Goal: Information Seeking & Learning: Learn about a topic

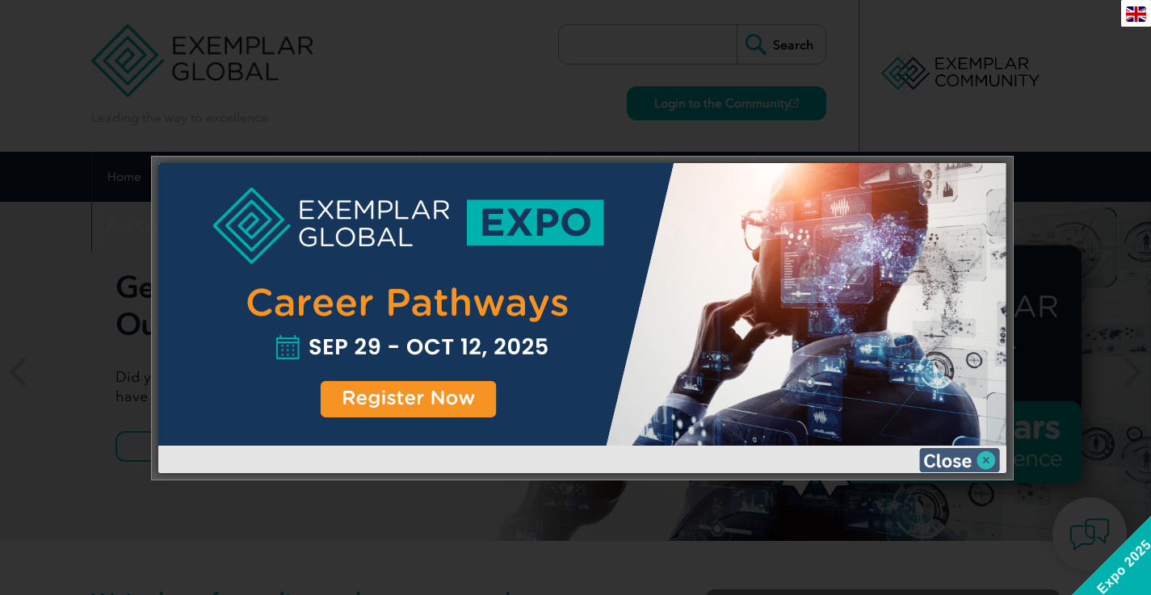
click at [979, 461] on img at bounding box center [959, 460] width 81 height 24
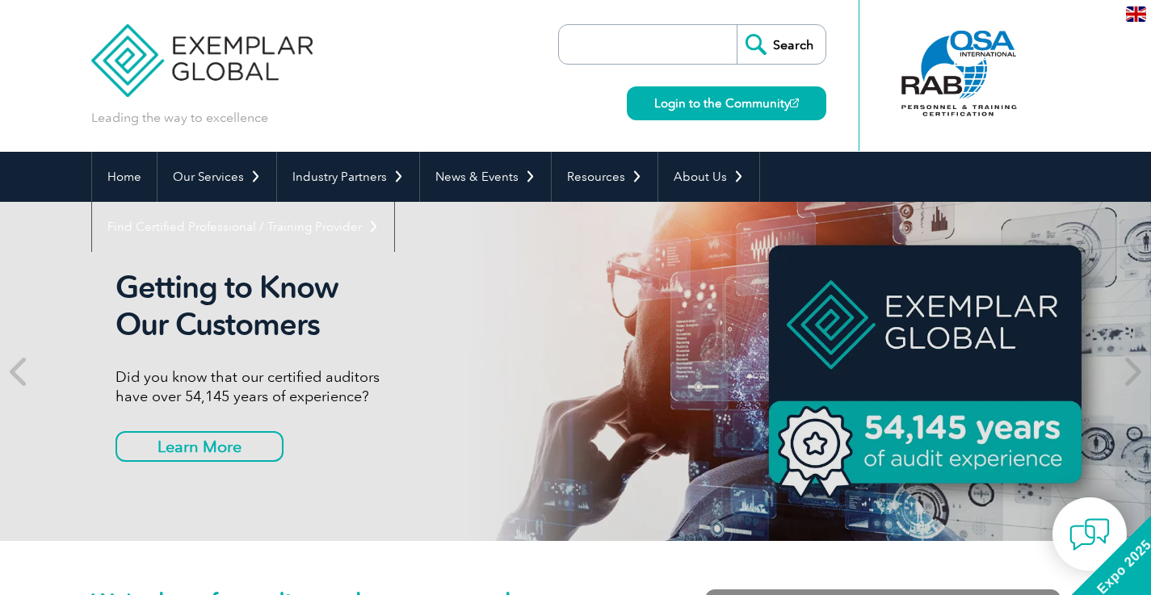
click at [232, 46] on img at bounding box center [202, 48] width 222 height 97
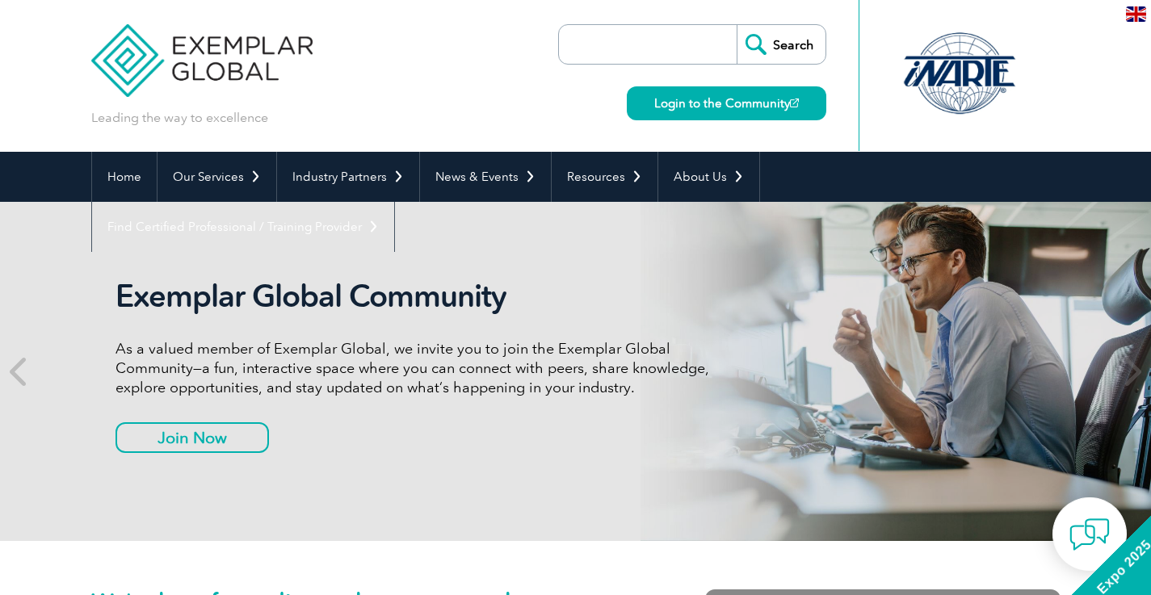
click at [354, 82] on div "Leading the way to excellence Search" at bounding box center [576, 76] width 970 height 152
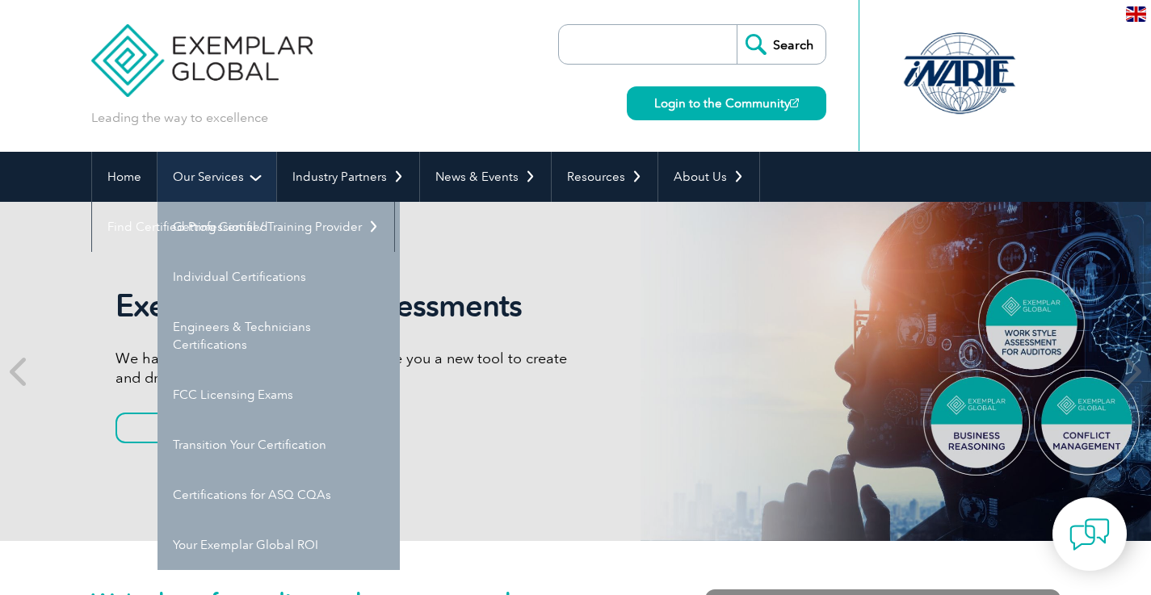
click at [243, 170] on link "Our Services" at bounding box center [217, 177] width 119 height 50
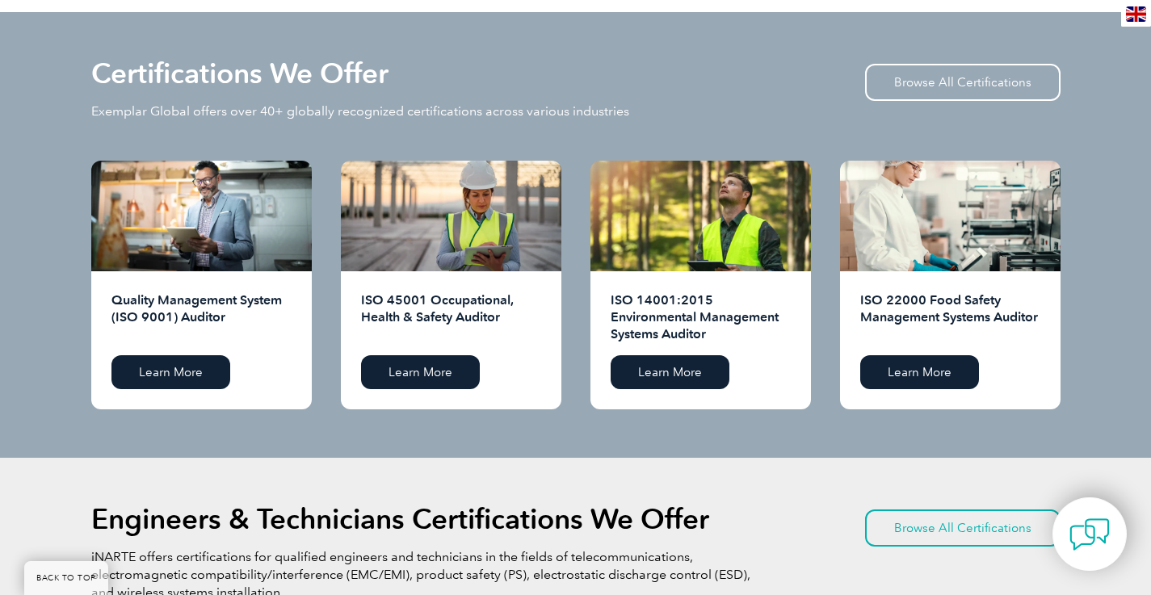
scroll to position [1595, 0]
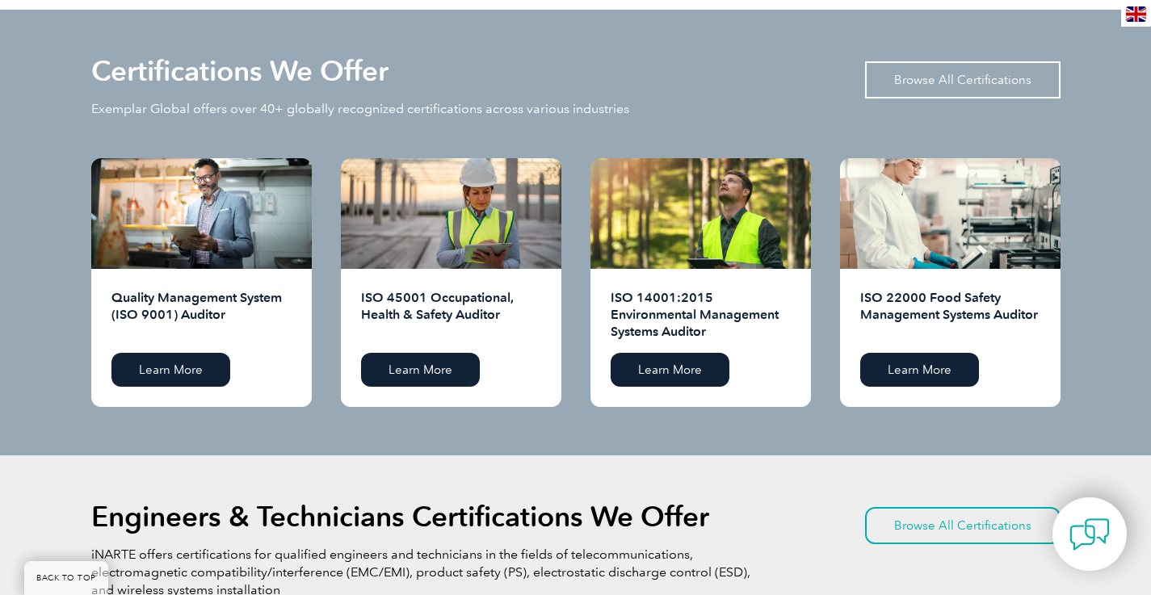
click at [977, 87] on link "Browse All Certifications" at bounding box center [963, 79] width 196 height 37
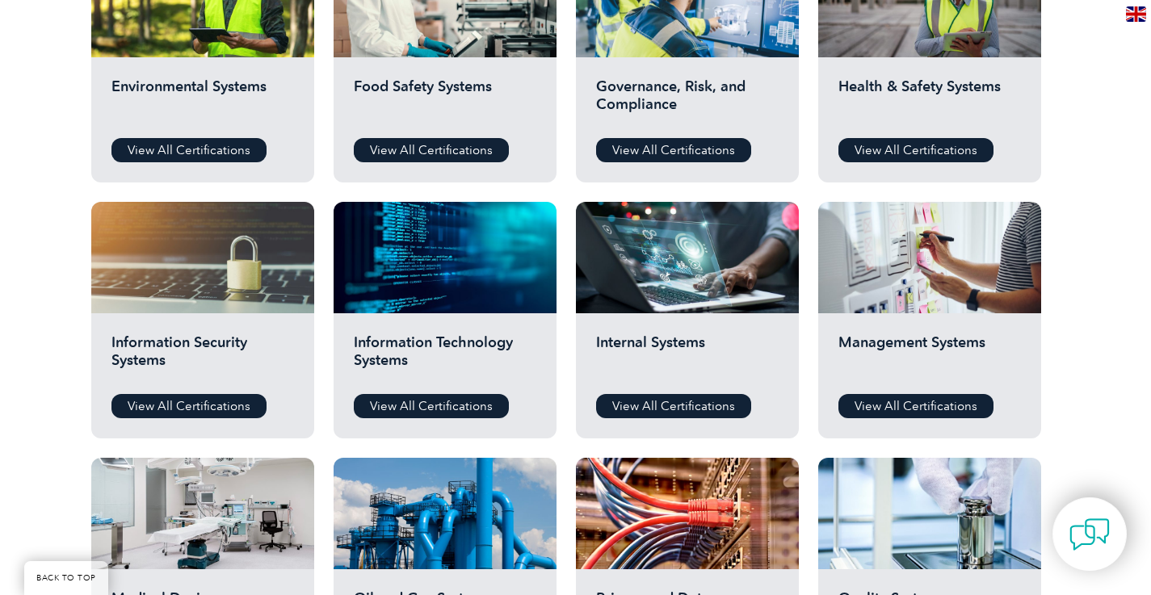
scroll to position [670, 0]
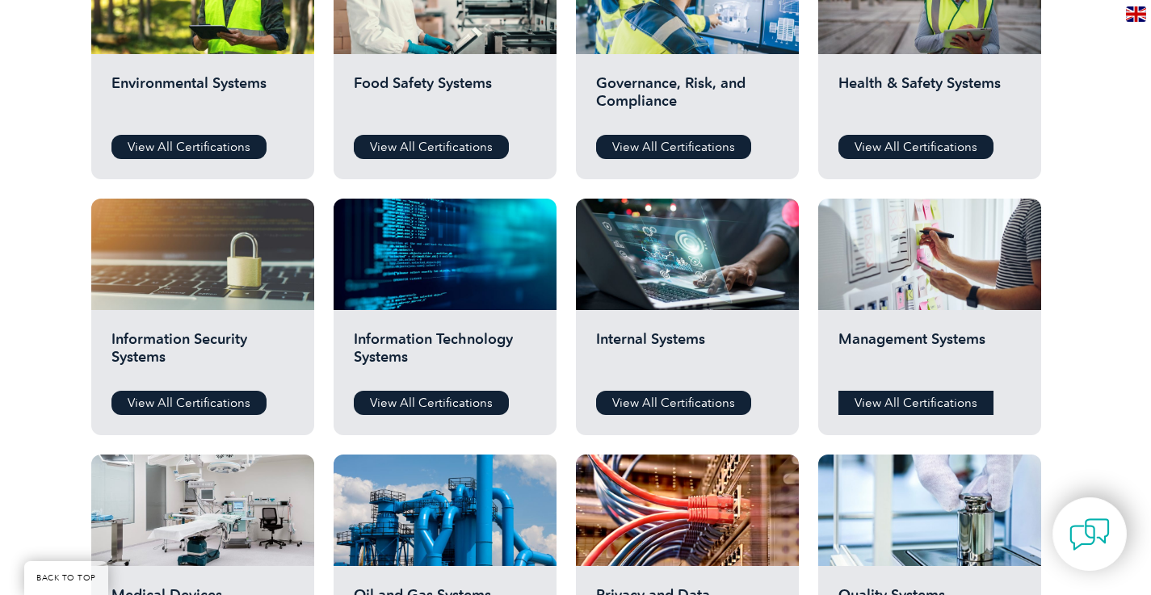
click at [897, 408] on link "View All Certifications" at bounding box center [916, 403] width 155 height 24
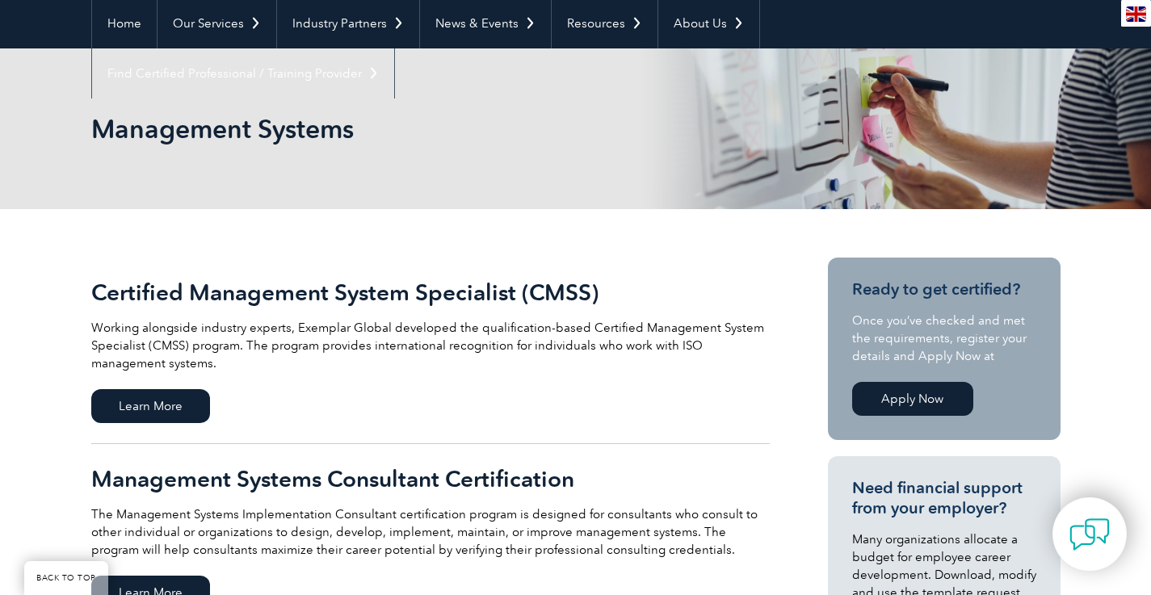
scroll to position [153, 0]
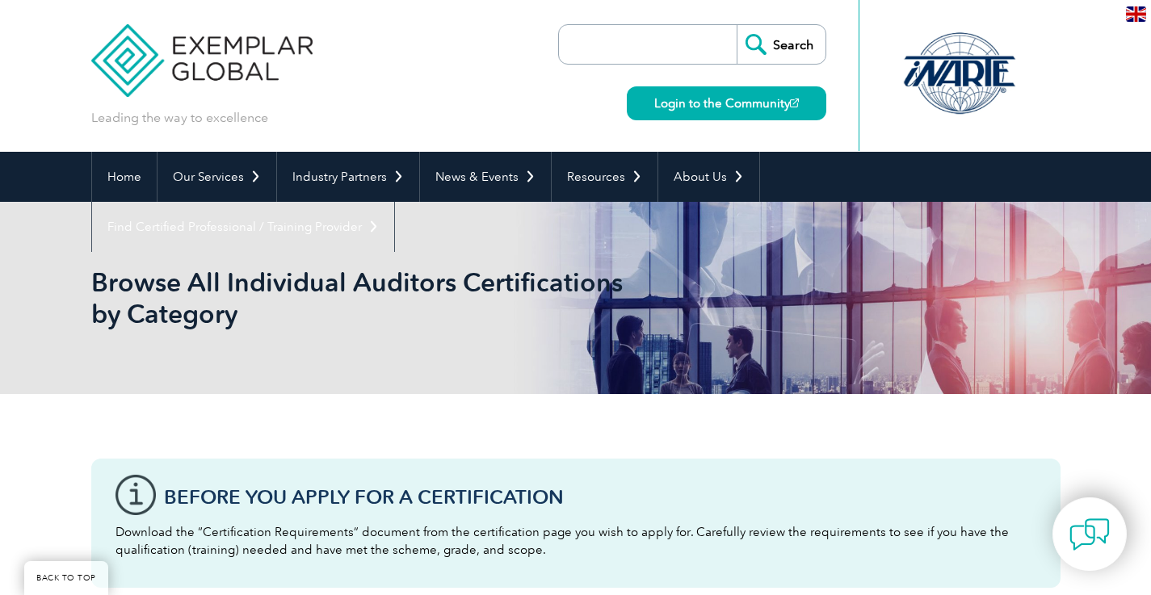
scroll to position [670, 0]
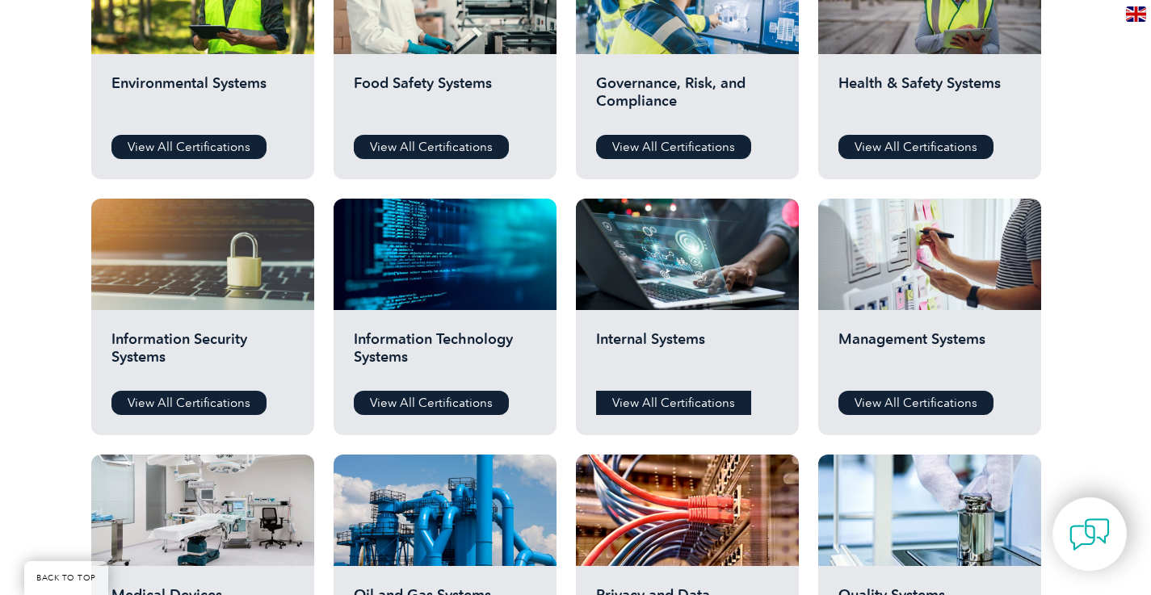
click at [671, 396] on link "View All Certifications" at bounding box center [673, 403] width 155 height 24
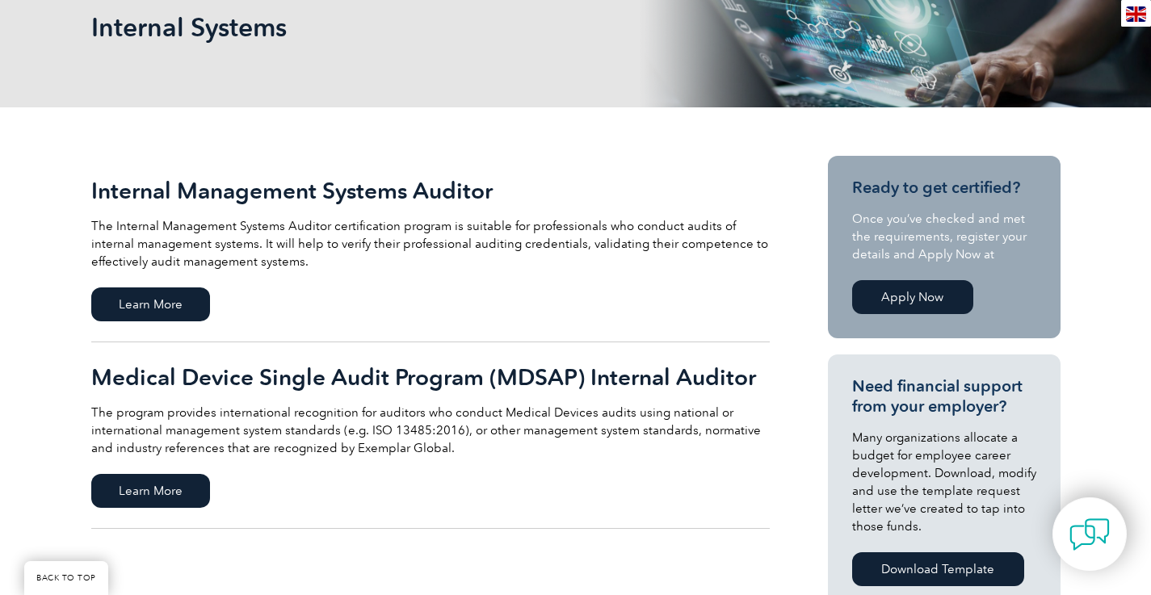
scroll to position [251, 0]
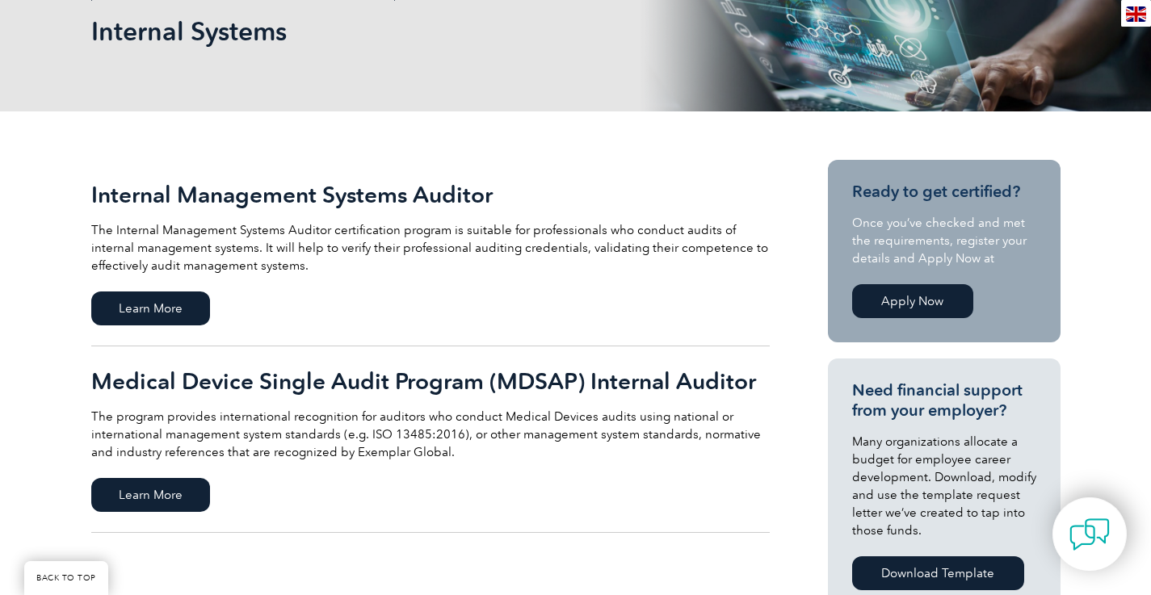
click at [154, 326] on link "Internal Management Systems Auditor The Internal Management Systems Auditor cer…" at bounding box center [430, 253] width 679 height 187
click at [154, 311] on span "Learn More" at bounding box center [150, 309] width 119 height 34
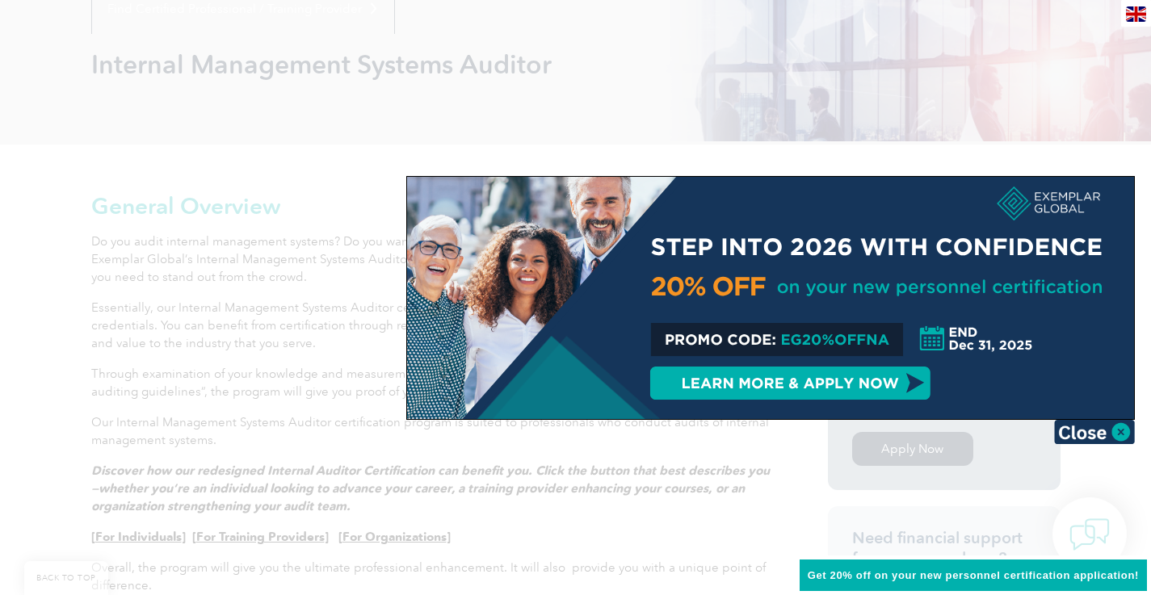
scroll to position [208, 0]
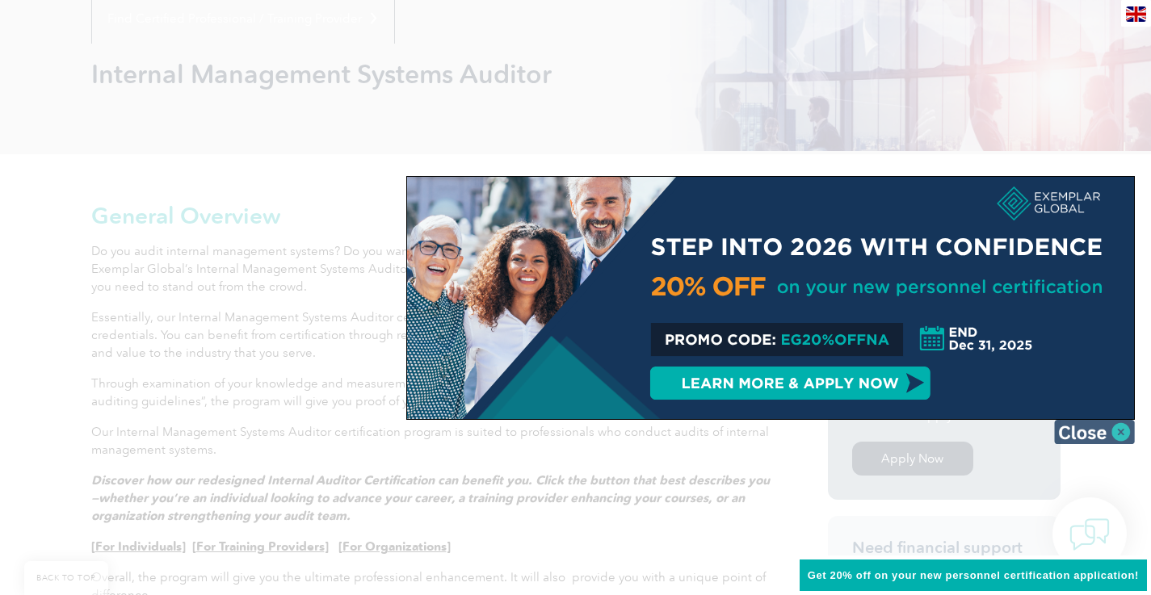
click at [1123, 433] on img at bounding box center [1094, 432] width 81 height 24
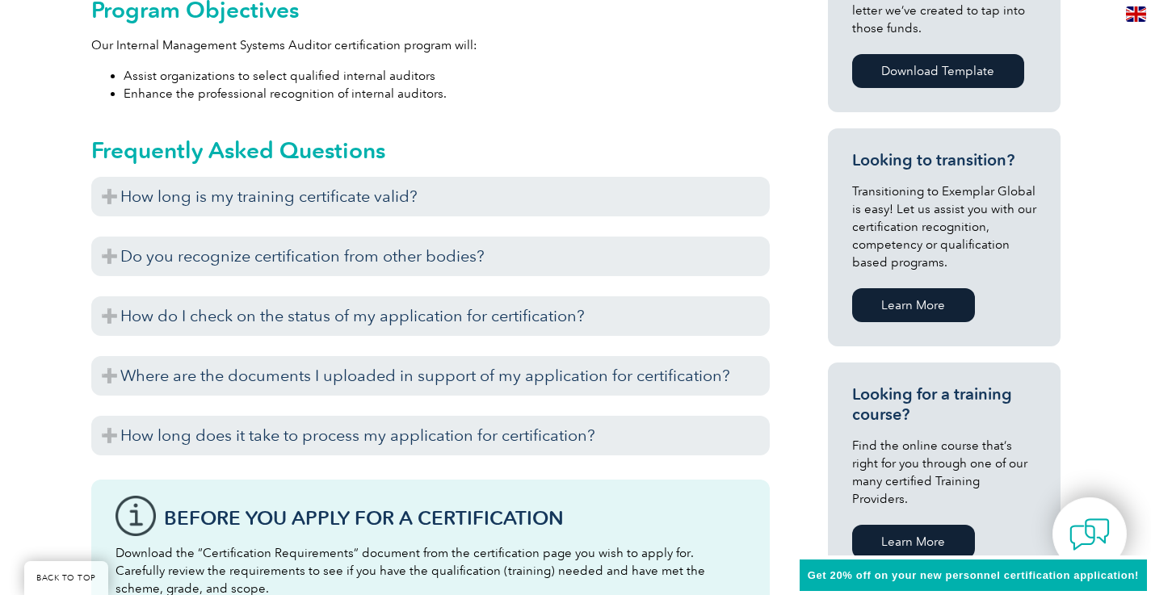
scroll to position [870, 0]
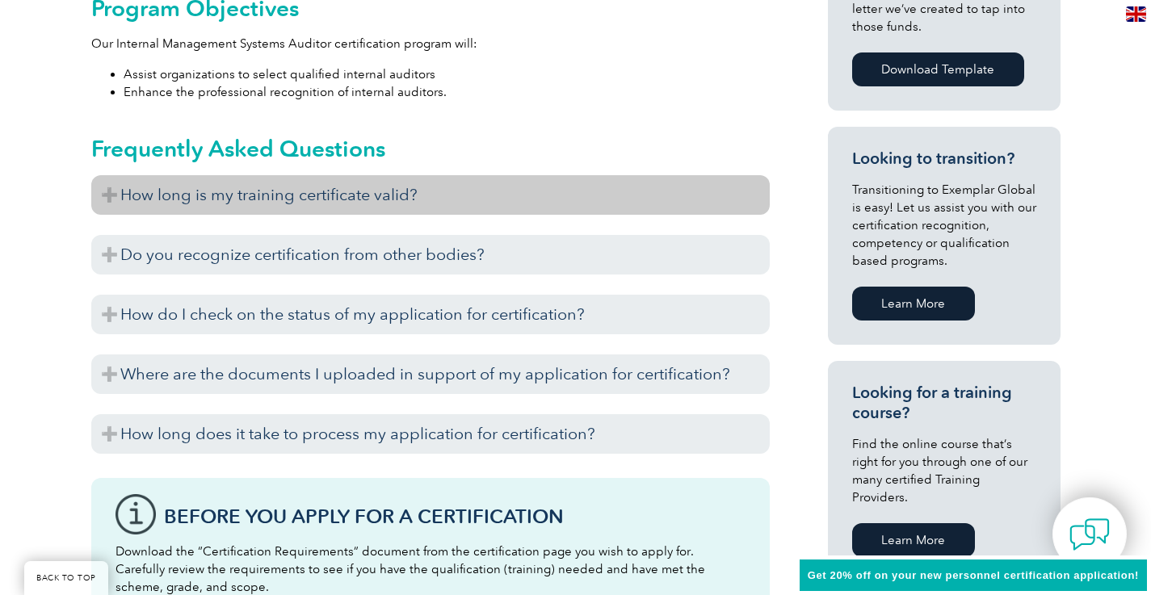
click at [591, 191] on h3 "How long is my training certificate valid?" at bounding box center [430, 195] width 679 height 40
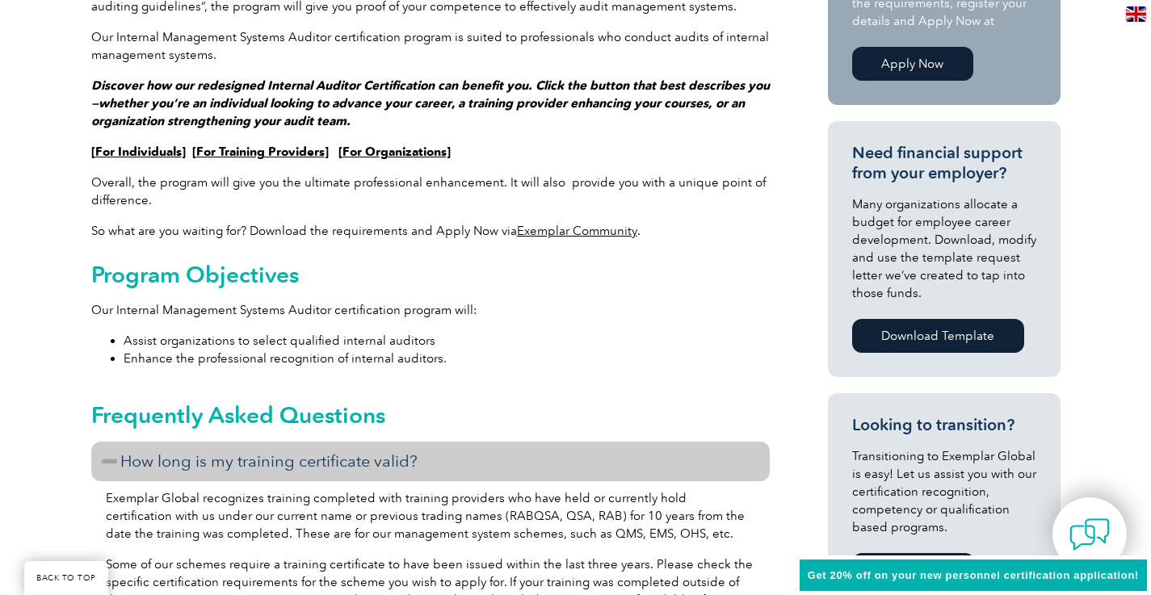
scroll to position [606, 0]
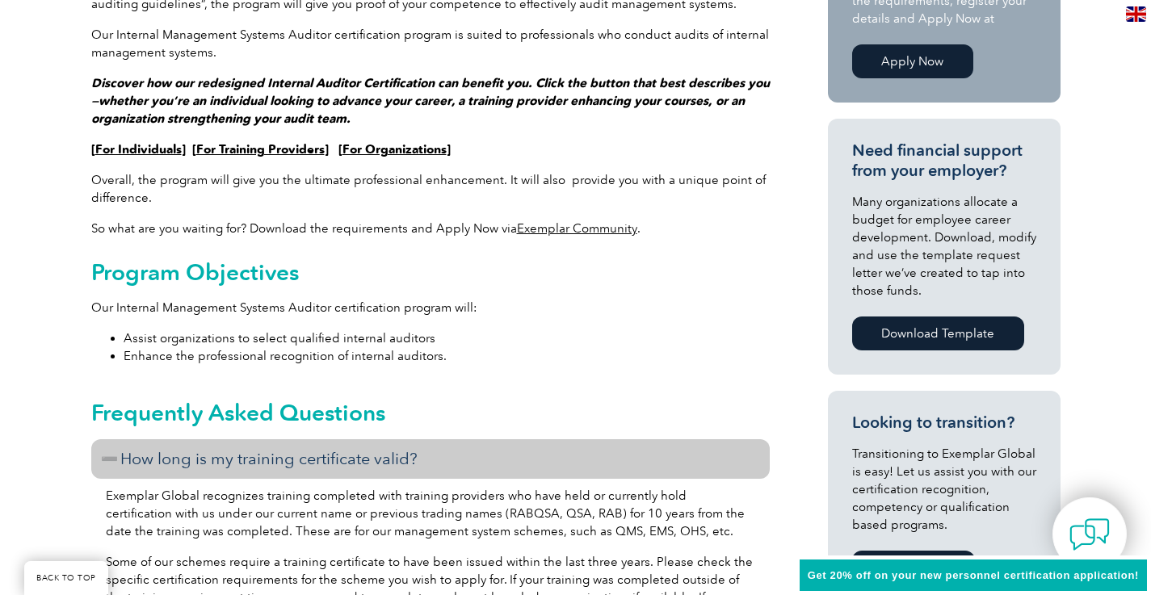
drag, startPoint x: 90, startPoint y: 264, endPoint x: 343, endPoint y: 344, distance: 264.5
click at [343, 344] on div "Program Objectives Our Internal Management Systems Auditor certification progra…" at bounding box center [430, 312] width 679 height 106
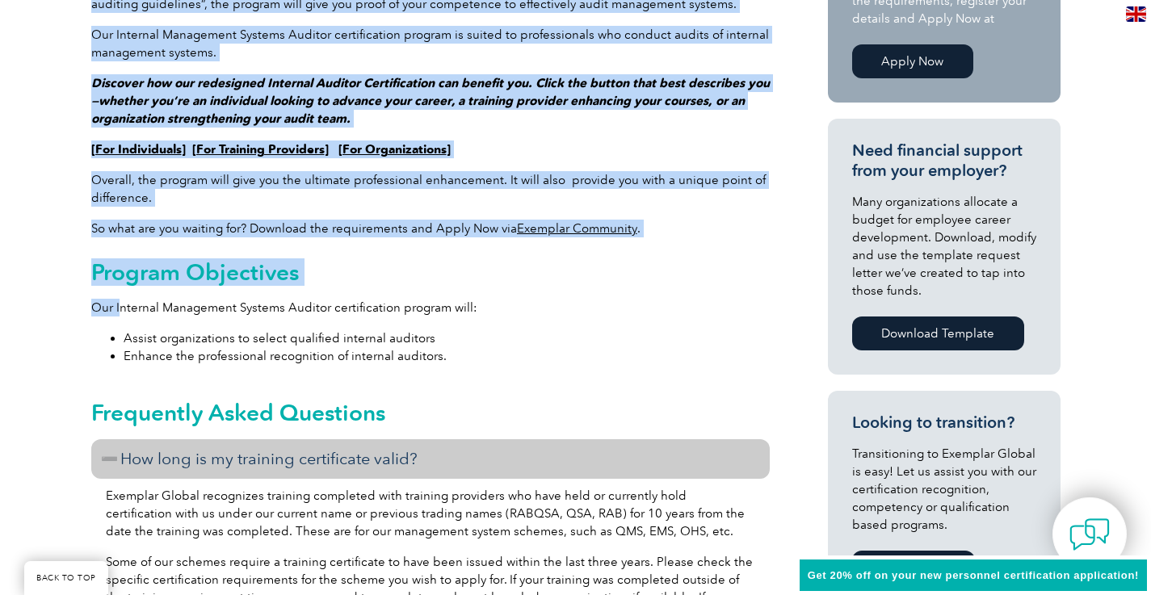
drag, startPoint x: 87, startPoint y: 307, endPoint x: 121, endPoint y: 308, distance: 33.9
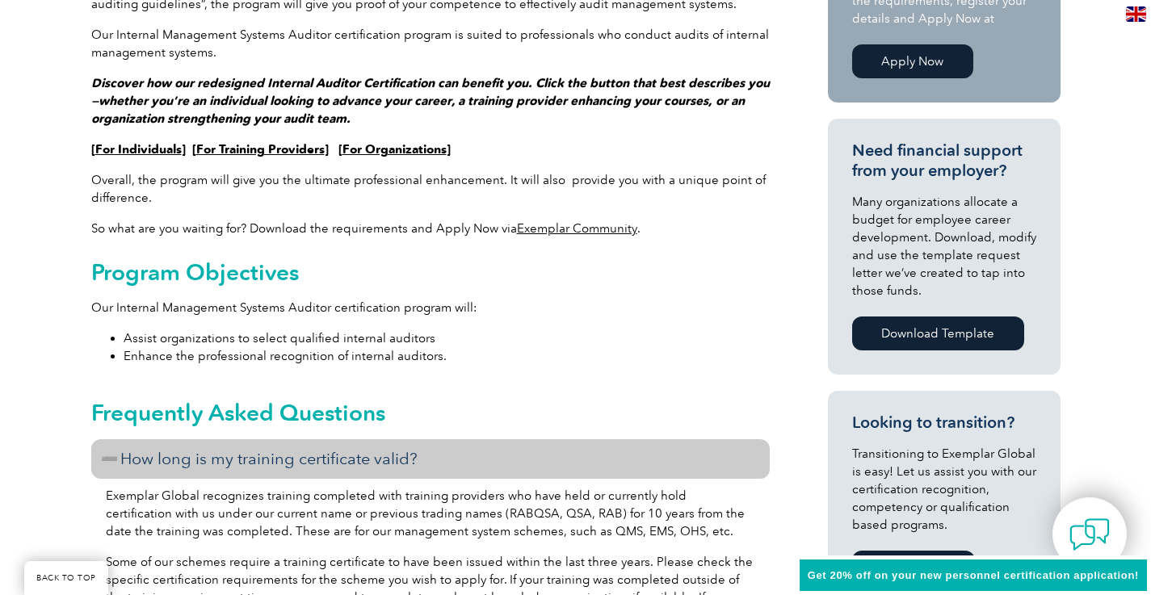
click at [107, 326] on div "Program Objectives Our Internal Management Systems Auditor certification progra…" at bounding box center [430, 312] width 679 height 106
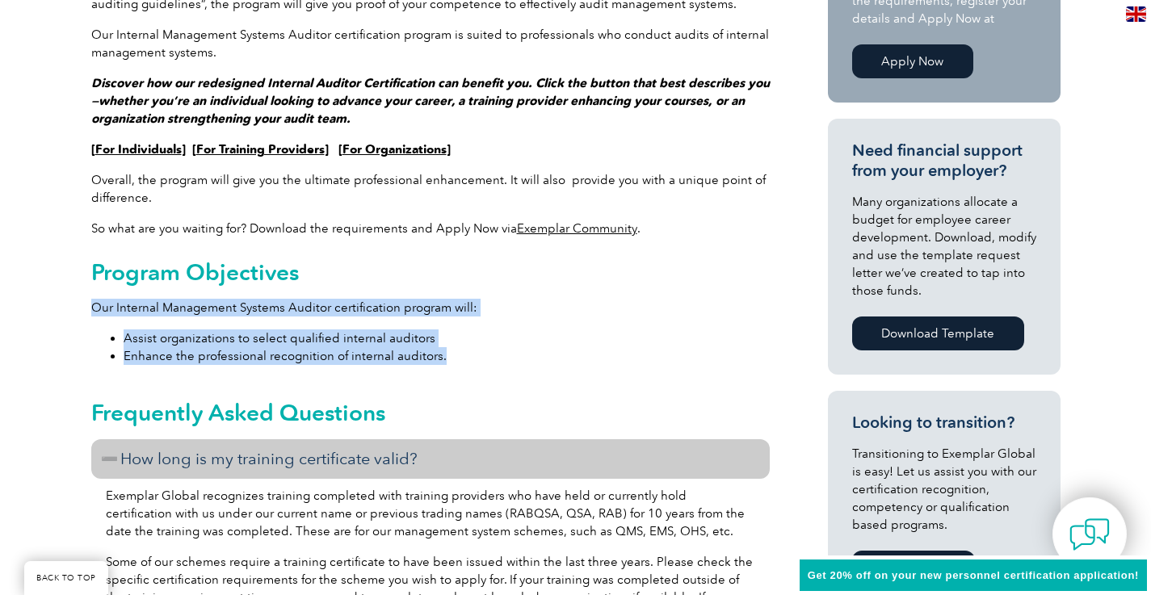
drag, startPoint x: 95, startPoint y: 307, endPoint x: 445, endPoint y: 361, distance: 354.8
click at [445, 361] on div "Program Objectives Our Internal Management Systems Auditor certification progra…" at bounding box center [430, 312] width 679 height 106
copy div "Our Internal Management Systems Auditor certification program will: Assist orga…"
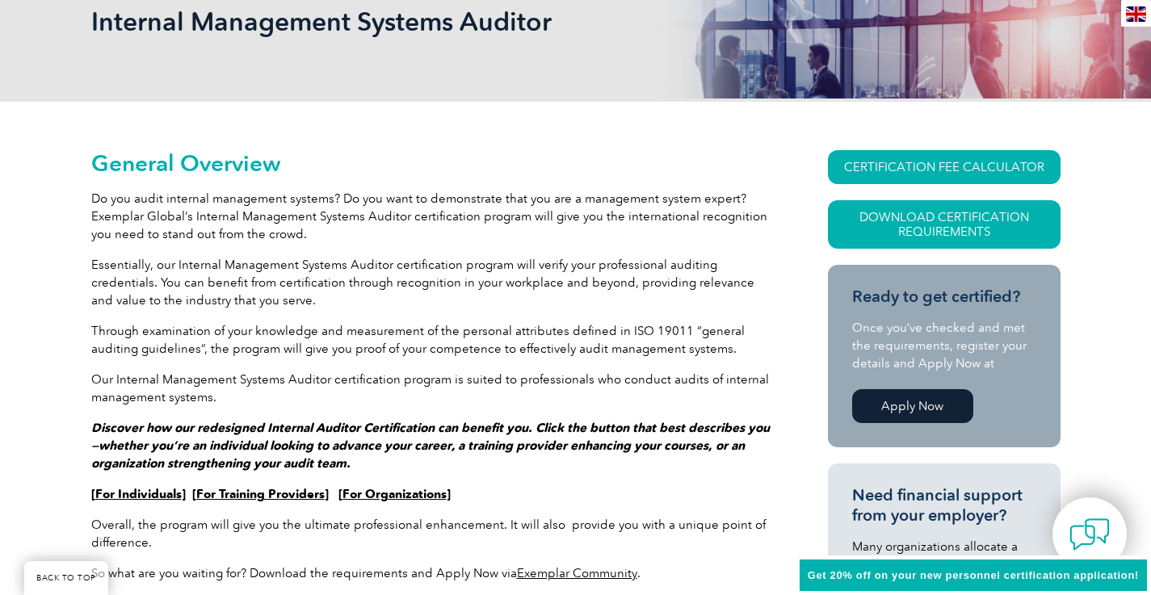
scroll to position [258, 0]
